Goal: Information Seeking & Learning: Find contact information

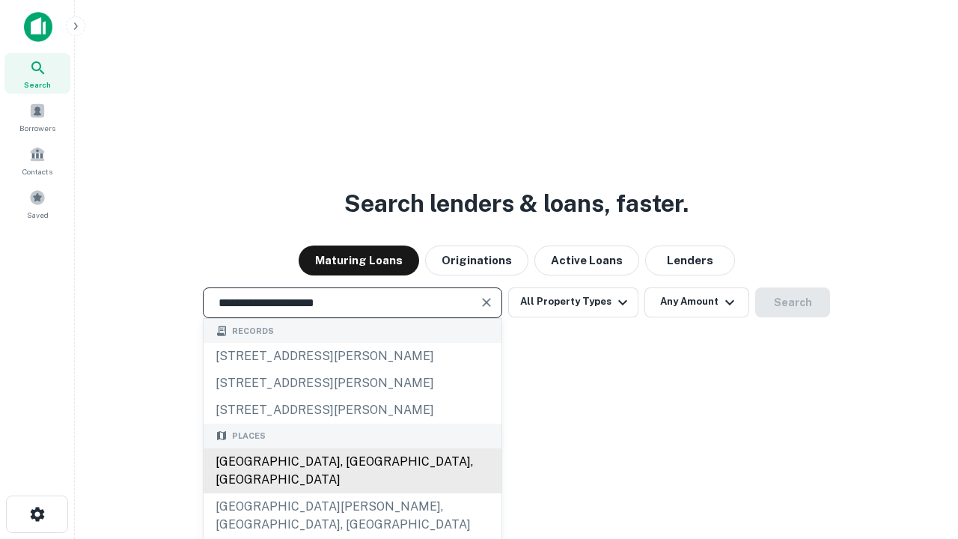
click at [352, 493] on div "[GEOGRAPHIC_DATA], [GEOGRAPHIC_DATA], [GEOGRAPHIC_DATA]" at bounding box center [353, 470] width 298 height 45
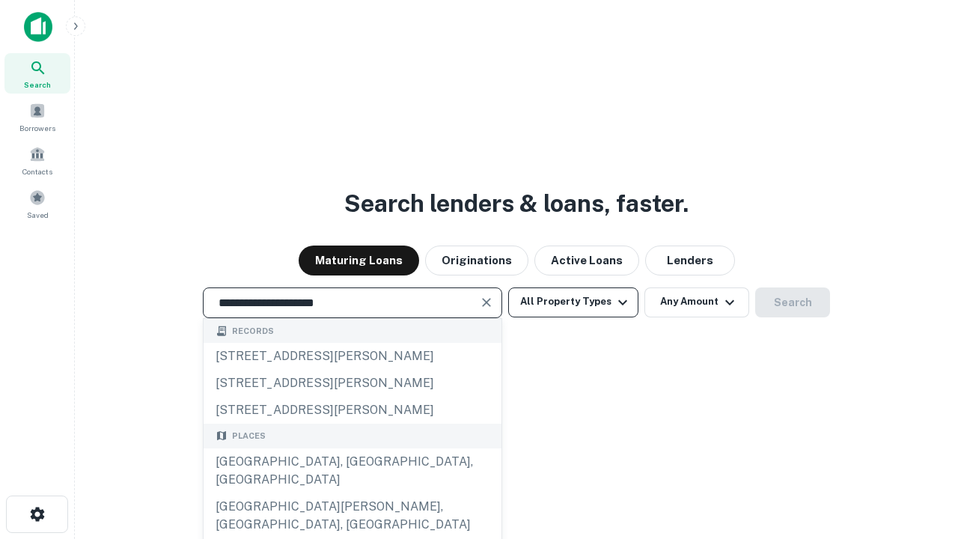
type input "**********"
click at [573, 302] on button "All Property Types" at bounding box center [573, 302] width 130 height 30
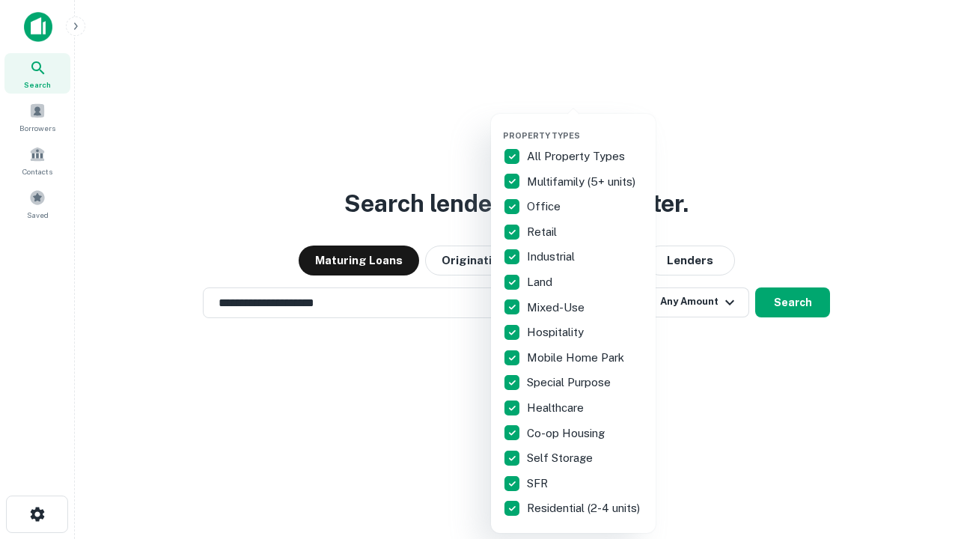
click at [585, 126] on button "button" at bounding box center [585, 126] width 165 height 1
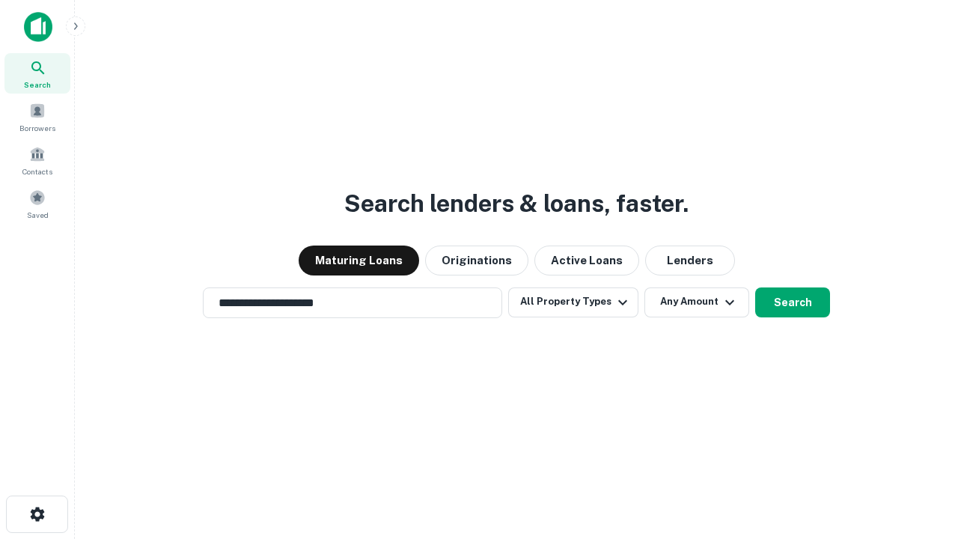
scroll to position [9, 180]
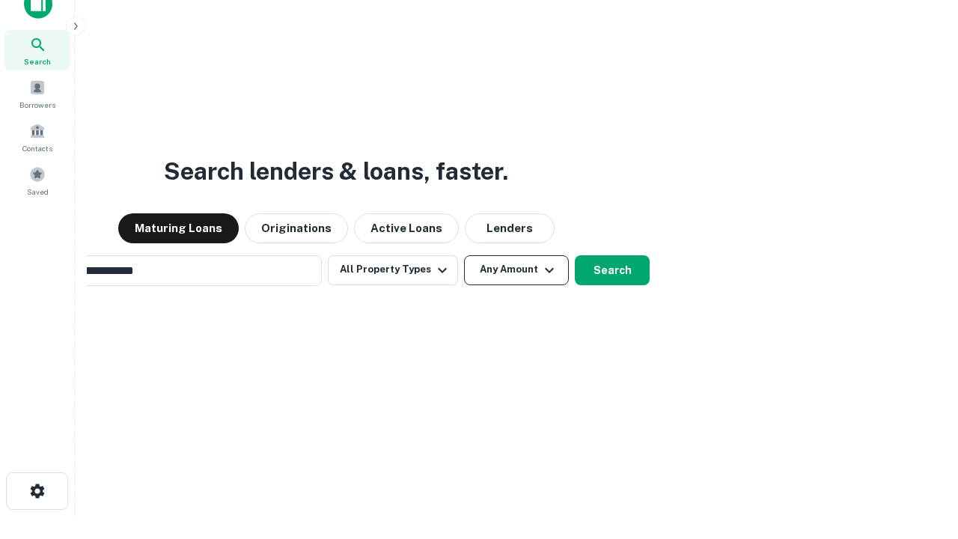
click at [464, 255] on button "Any Amount" at bounding box center [516, 270] width 105 height 30
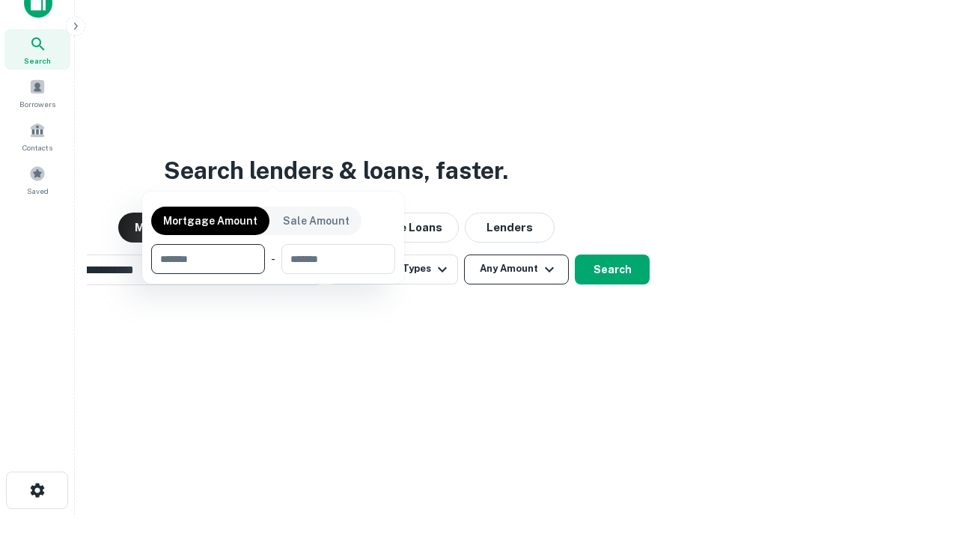
scroll to position [108, 424]
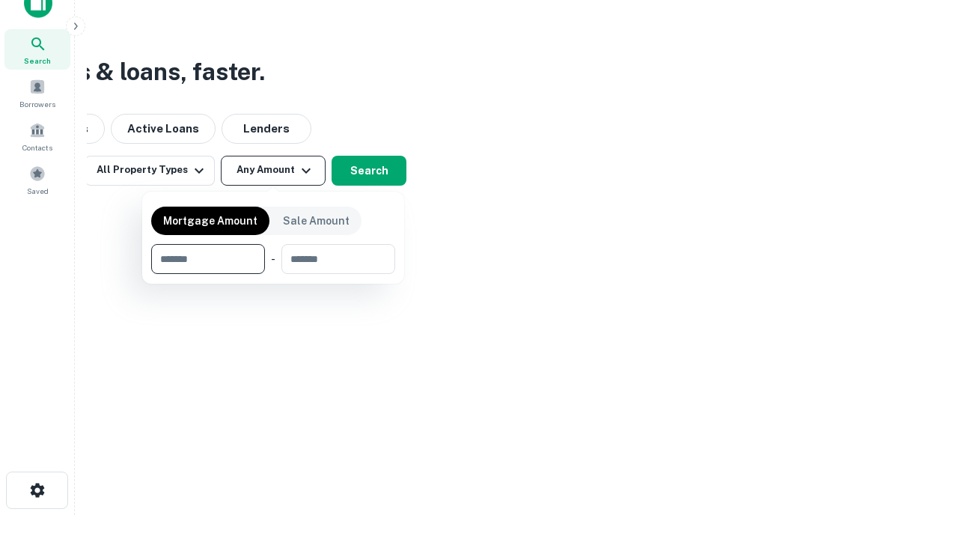
type input "*******"
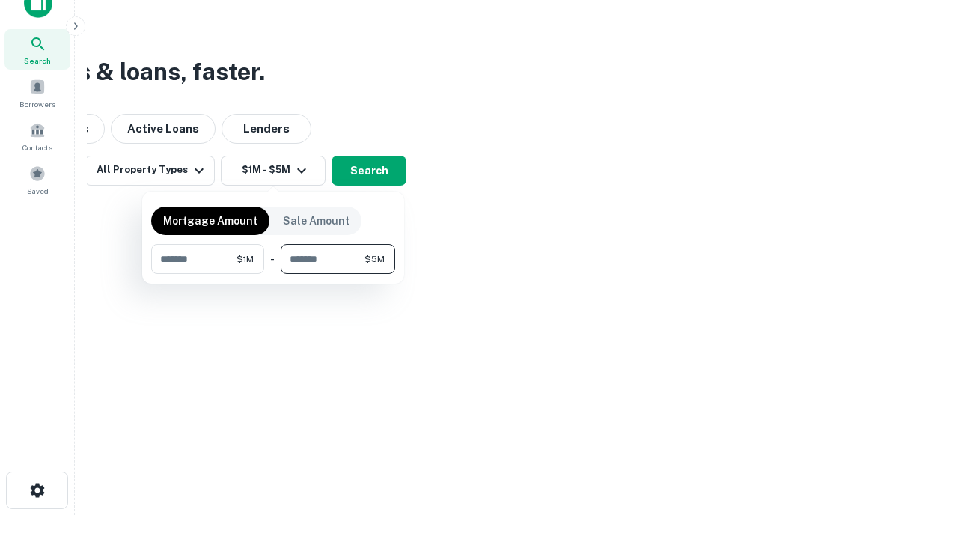
type input "*******"
click at [273, 274] on button "button" at bounding box center [273, 274] width 244 height 1
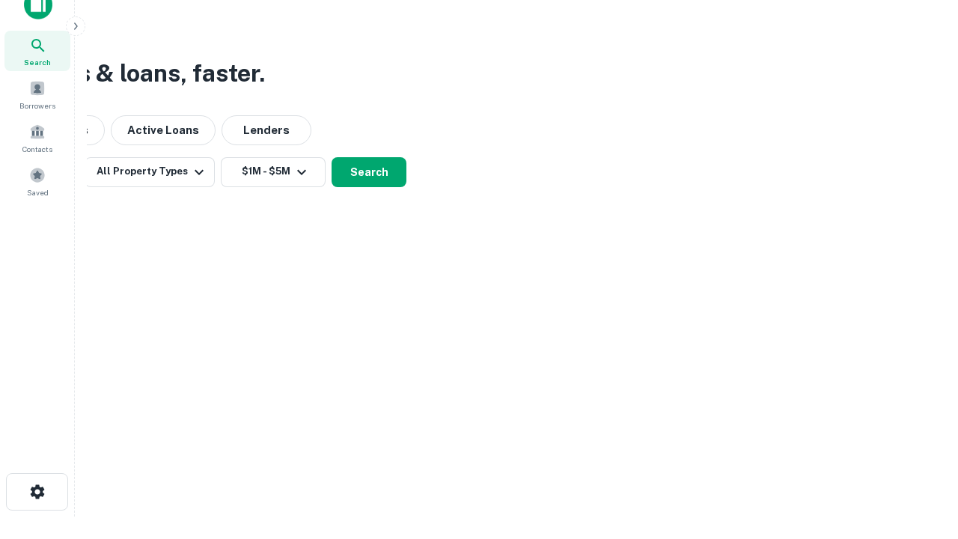
scroll to position [9, 276]
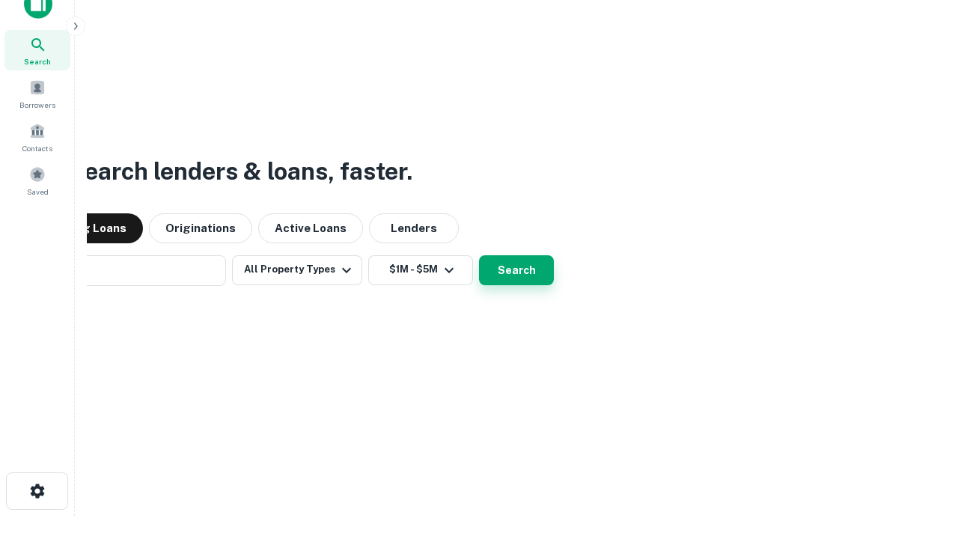
click at [479, 255] on button "Search" at bounding box center [516, 270] width 75 height 30
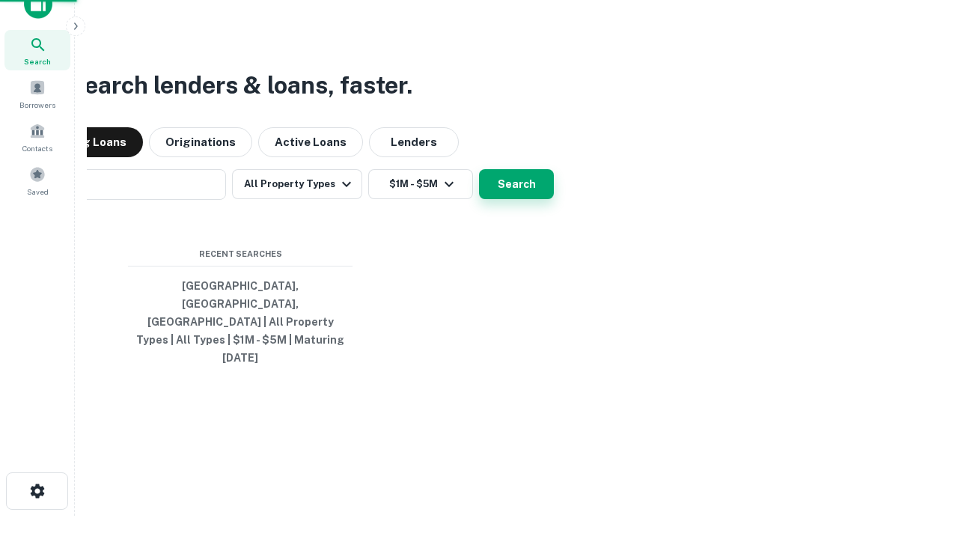
scroll to position [40, 424]
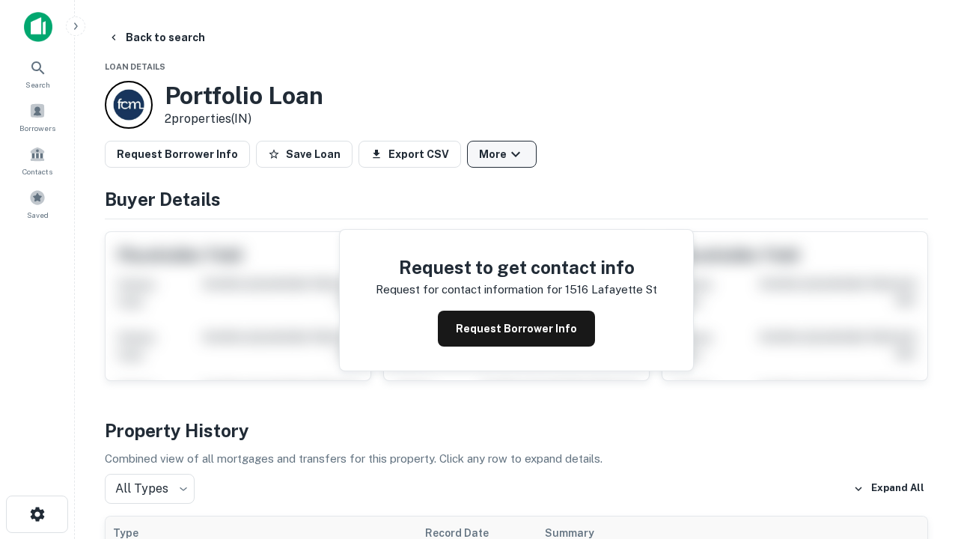
click at [501, 154] on button "More" at bounding box center [502, 154] width 70 height 27
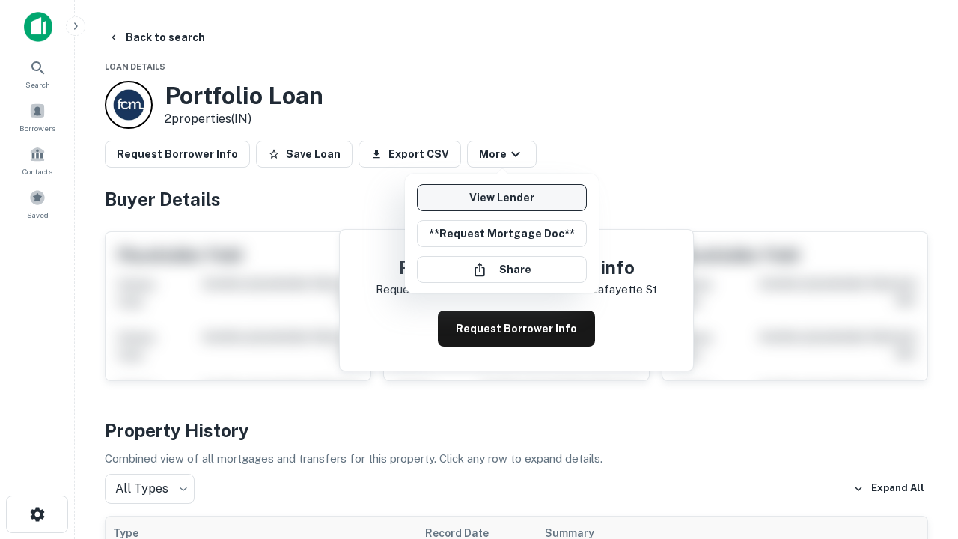
click at [501, 198] on link "View Lender" at bounding box center [502, 197] width 170 height 27
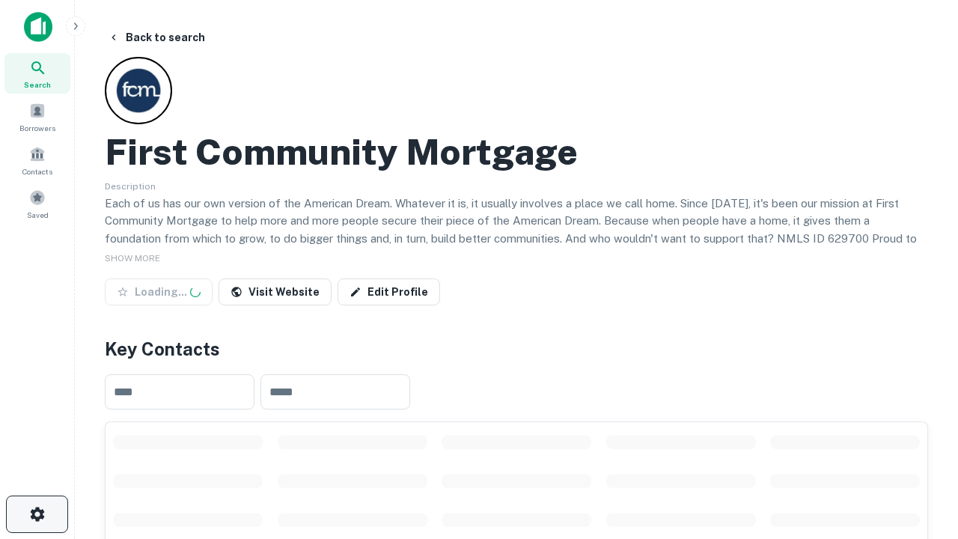
click at [37, 514] on icon "button" at bounding box center [37, 514] width 18 height 18
